Goal: Task Accomplishment & Management: Use online tool/utility

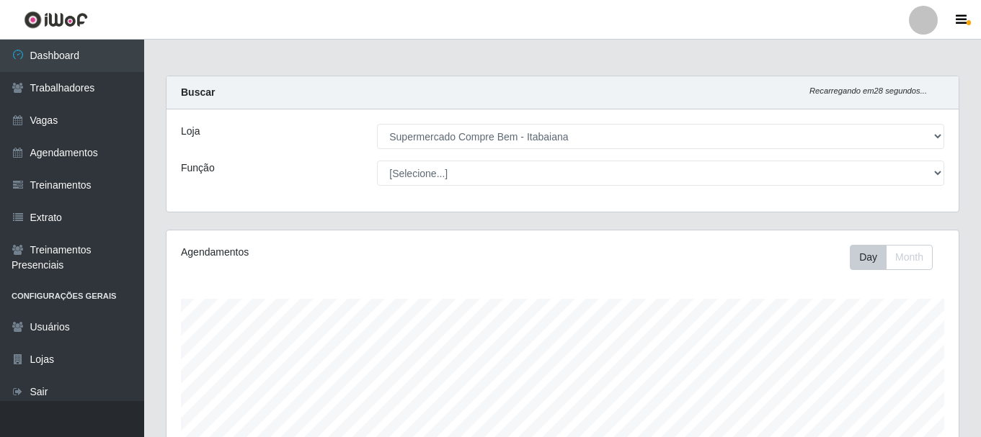
select select "264"
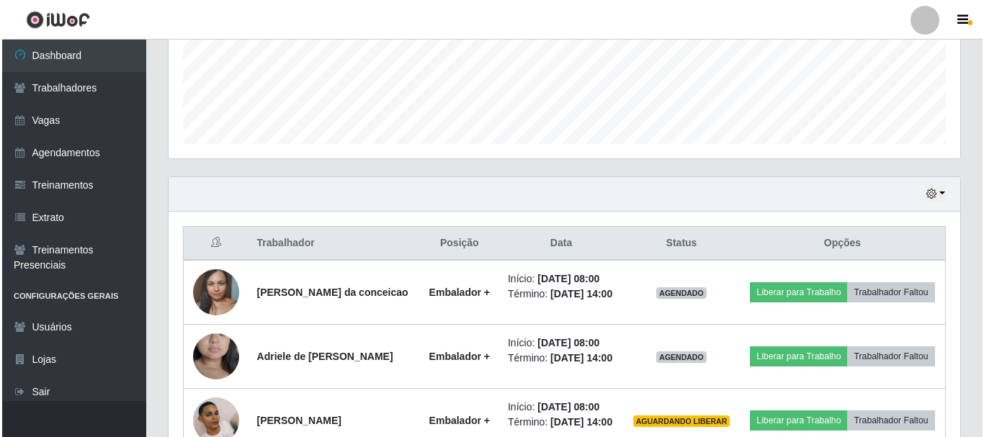
scroll to position [515, 0]
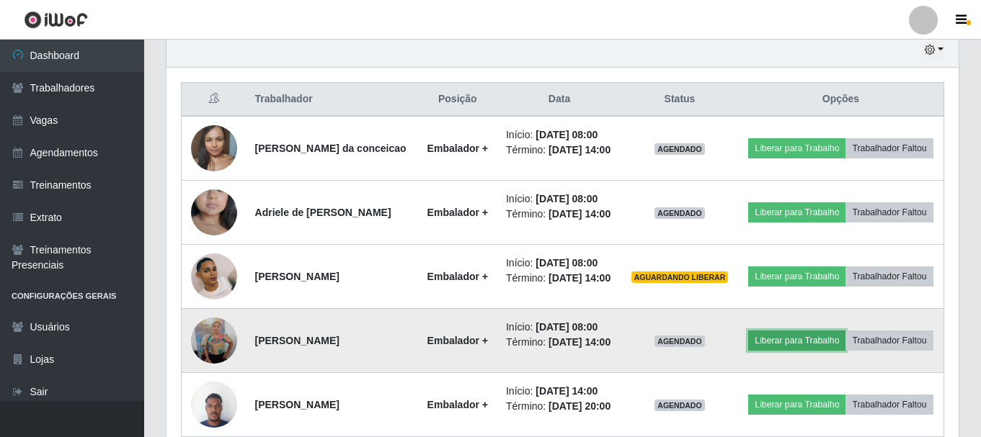
click at [845, 351] on button "Liberar para Trabalho" at bounding box center [796, 341] width 97 height 20
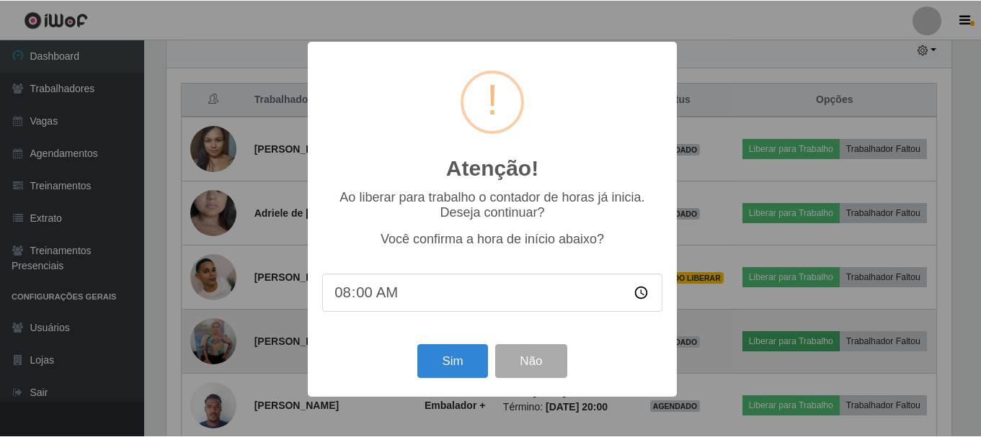
scroll to position [299, 785]
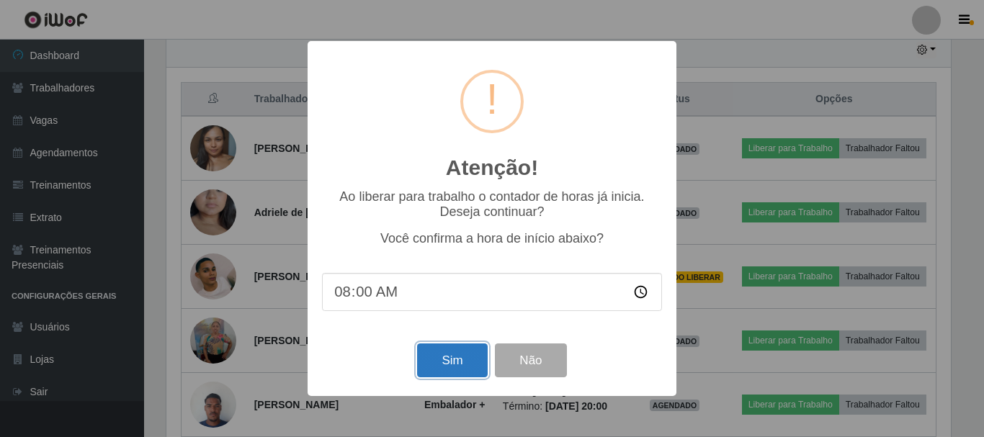
click at [453, 363] on button "Sim" at bounding box center [452, 361] width 70 height 34
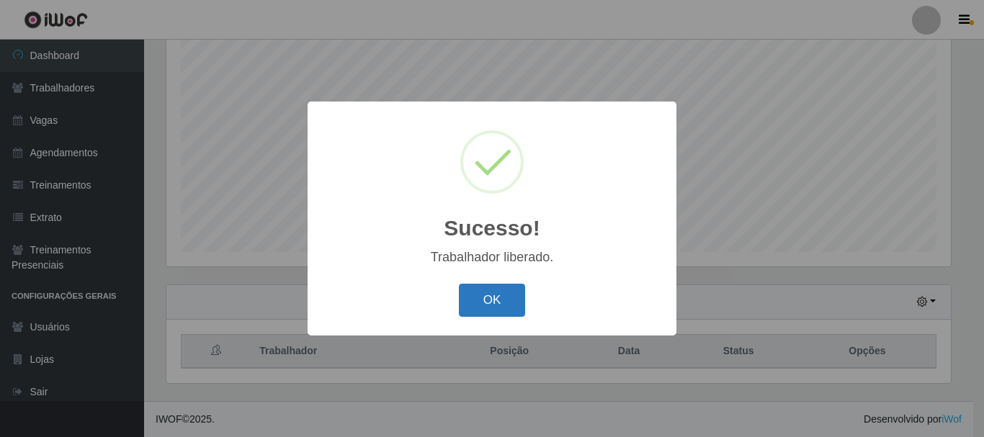
click at [474, 298] on button "OK" at bounding box center [492, 301] width 67 height 34
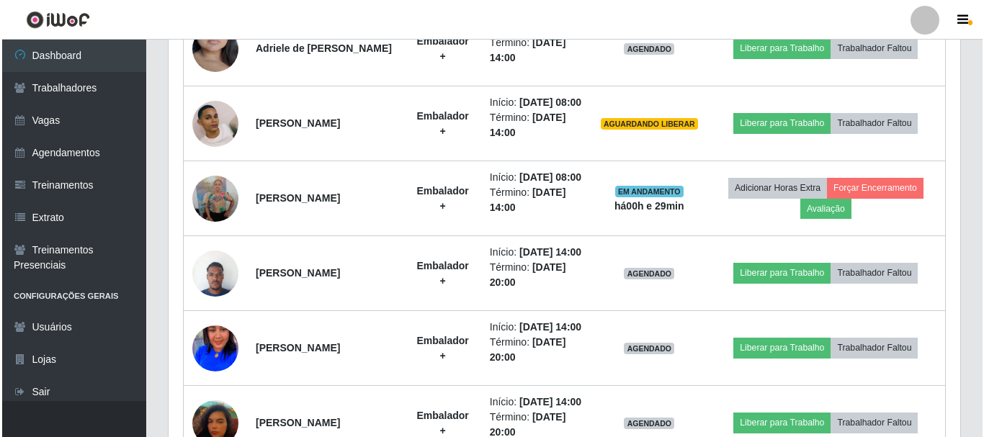
scroll to position [623, 0]
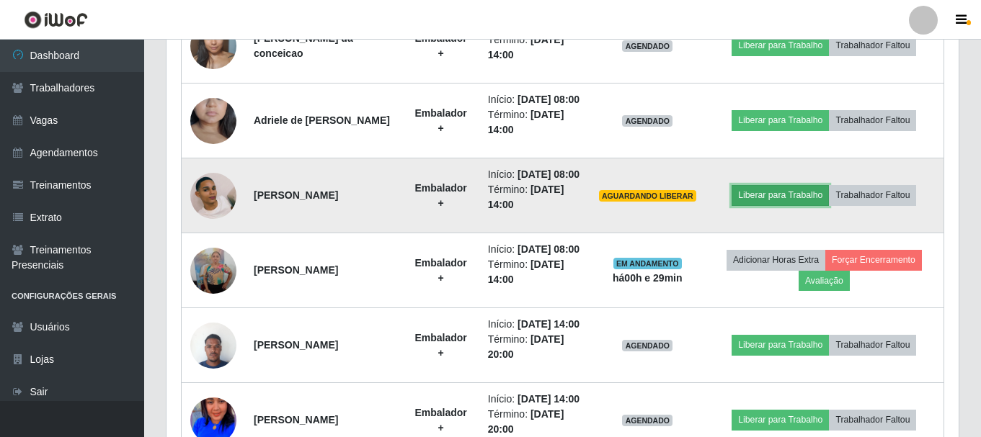
click at [799, 205] on button "Liberar para Trabalho" at bounding box center [779, 195] width 97 height 20
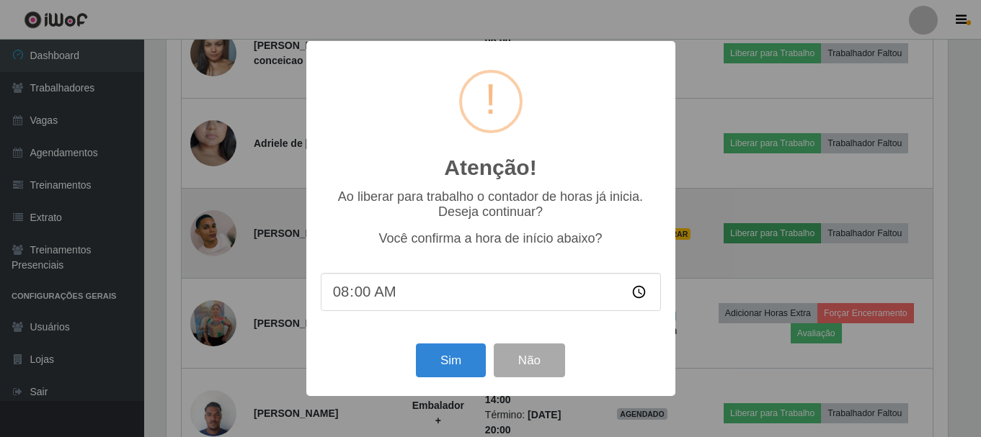
scroll to position [299, 785]
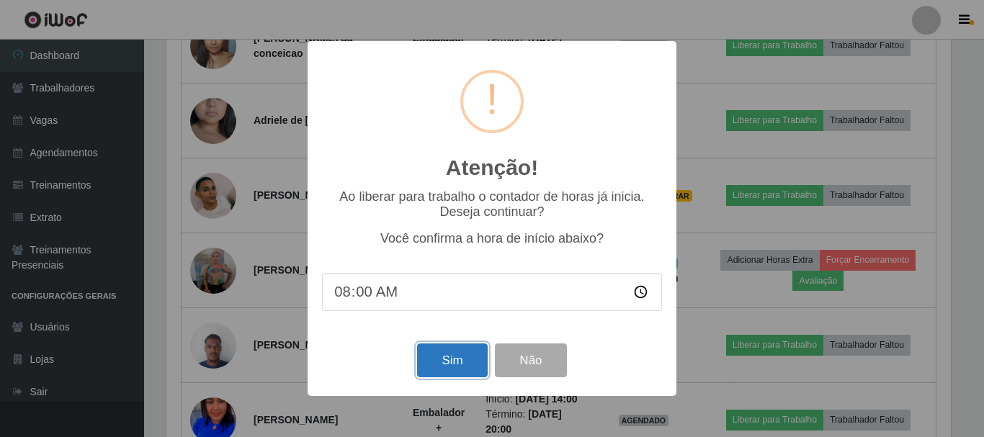
click at [447, 357] on button "Sim" at bounding box center [452, 361] width 70 height 34
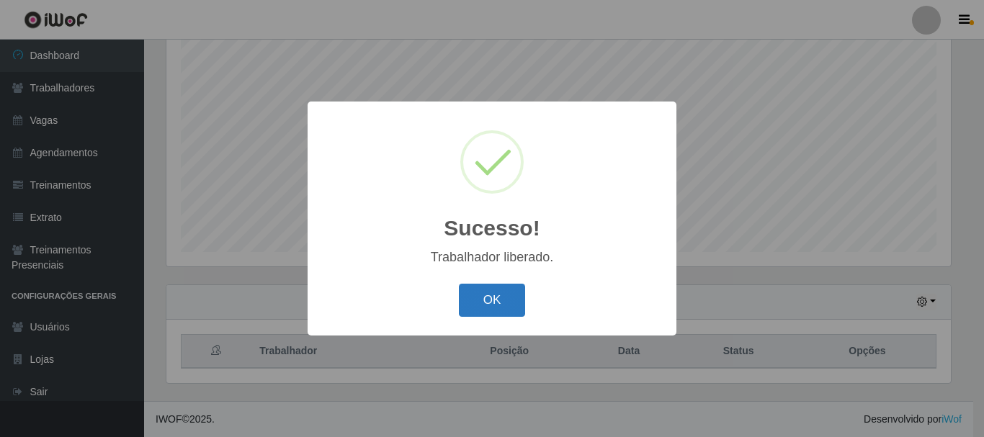
click at [504, 295] on button "OK" at bounding box center [492, 301] width 67 height 34
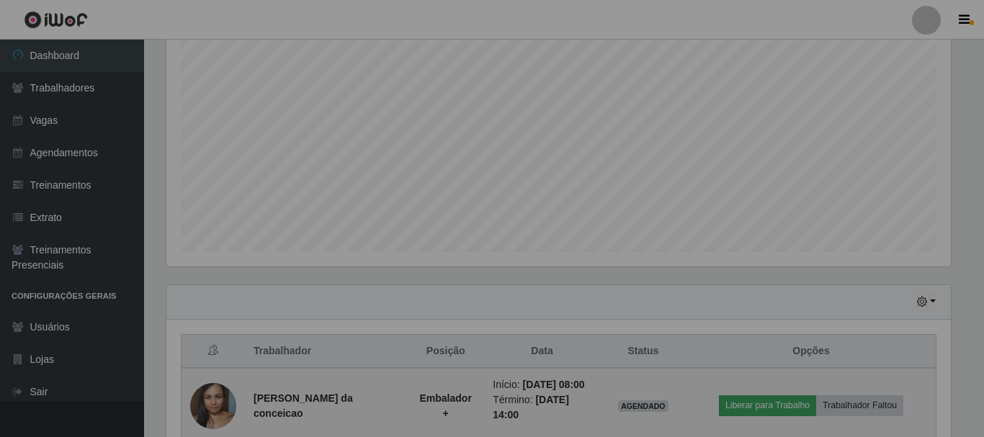
scroll to position [299, 792]
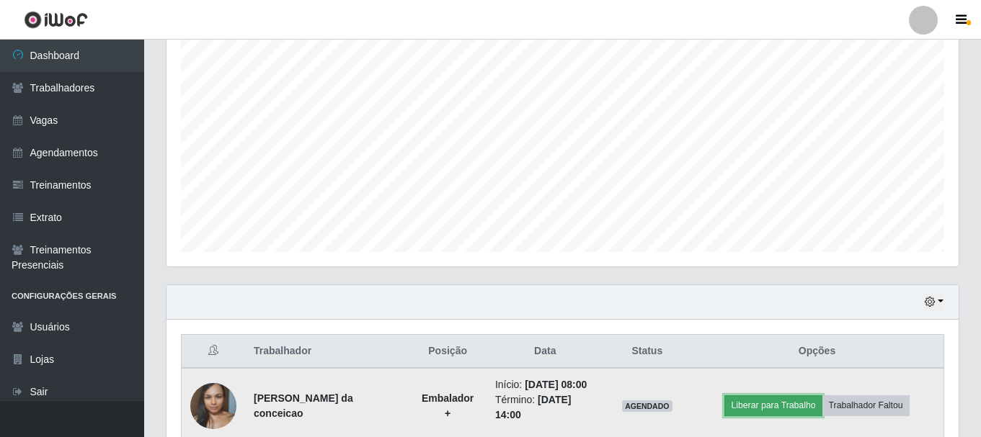
click at [800, 416] on button "Liberar para Trabalho" at bounding box center [772, 406] width 97 height 20
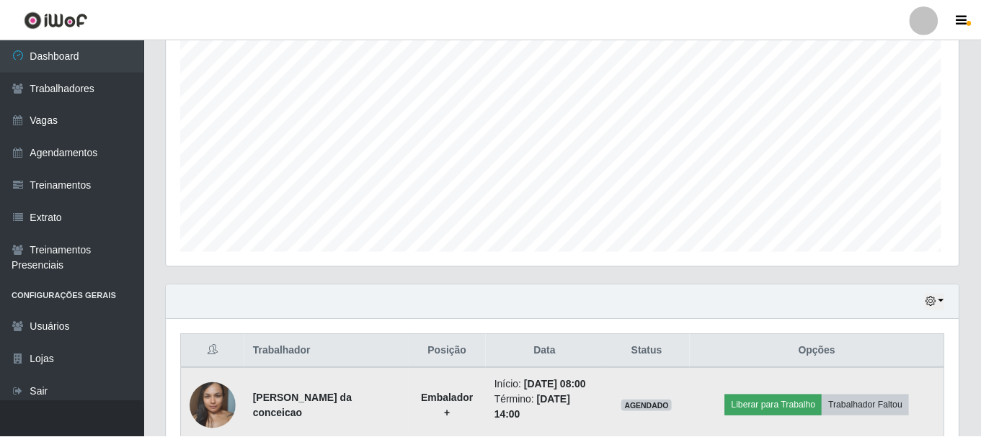
scroll to position [299, 785]
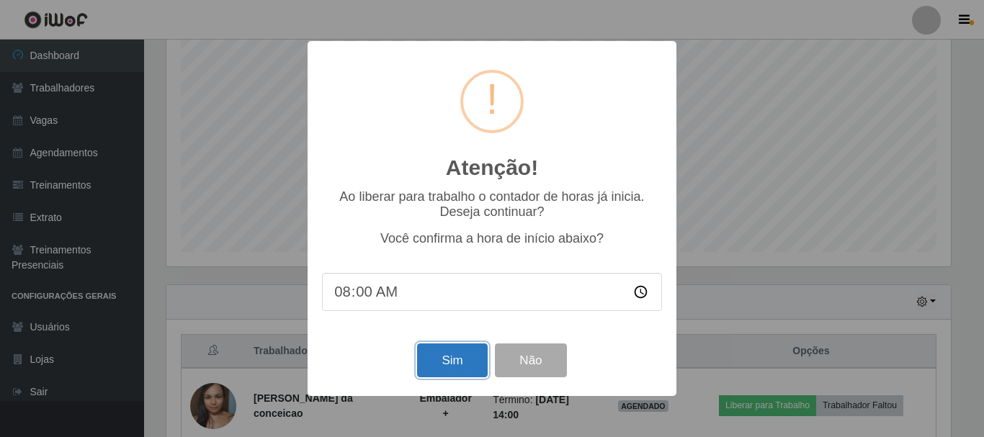
click at [429, 372] on button "Sim" at bounding box center [452, 361] width 70 height 34
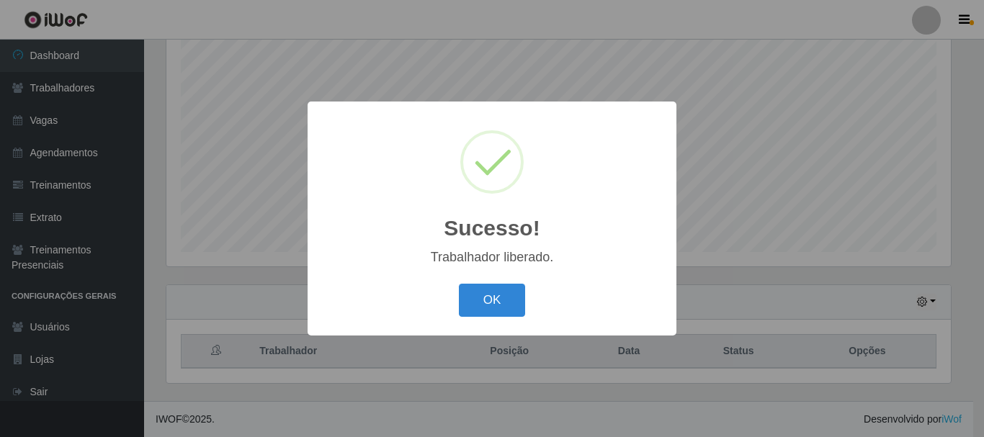
click at [448, 303] on div "OK Cancel" at bounding box center [492, 300] width 340 height 41
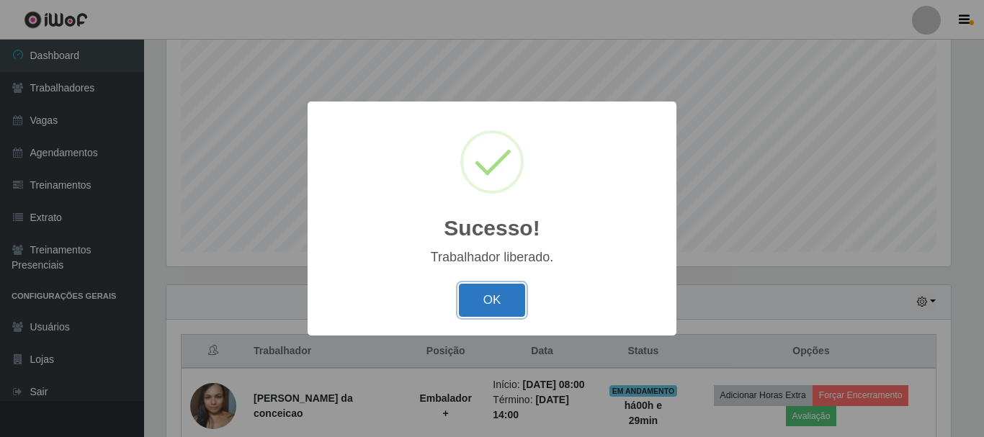
click at [478, 298] on button "OK" at bounding box center [492, 301] width 67 height 34
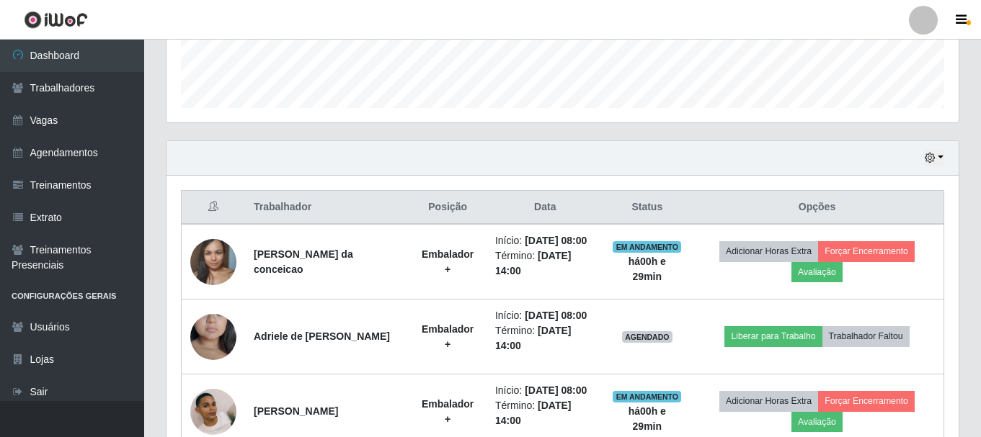
scroll to position [479, 0]
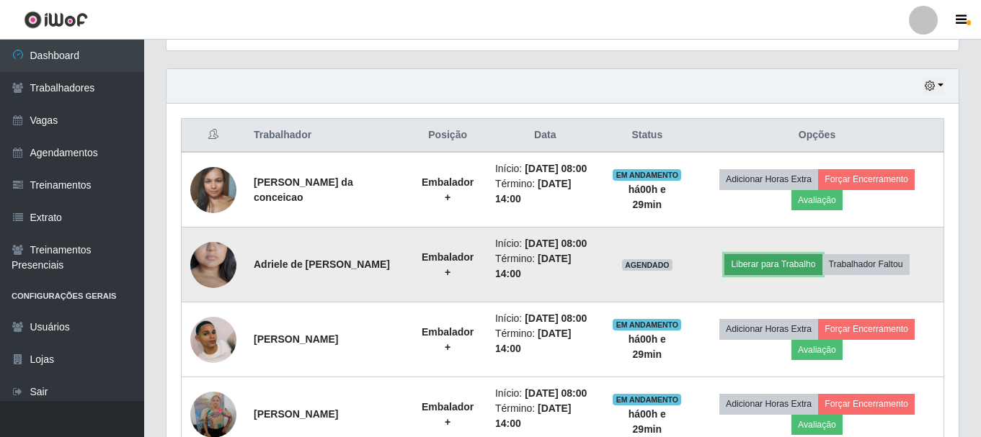
click at [801, 275] on button "Liberar para Trabalho" at bounding box center [772, 264] width 97 height 20
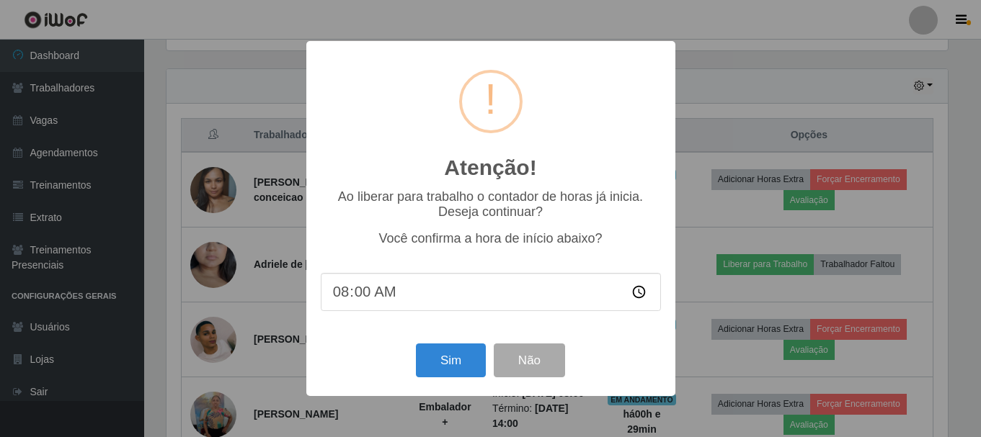
scroll to position [0, 0]
click at [471, 346] on div "Sim Não" at bounding box center [492, 360] width 340 height 41
click at [466, 365] on button "Sim" at bounding box center [452, 361] width 70 height 34
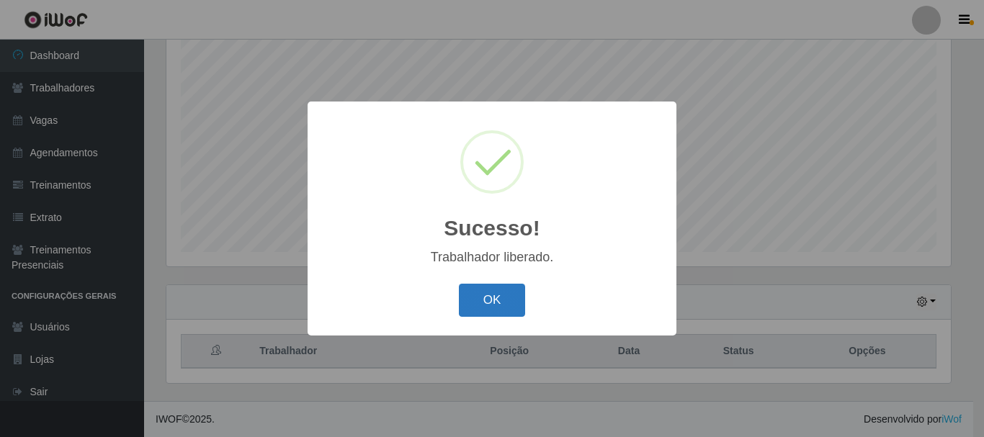
click at [468, 296] on button "OK" at bounding box center [492, 301] width 67 height 34
